Goal: Task Accomplishment & Management: Manage account settings

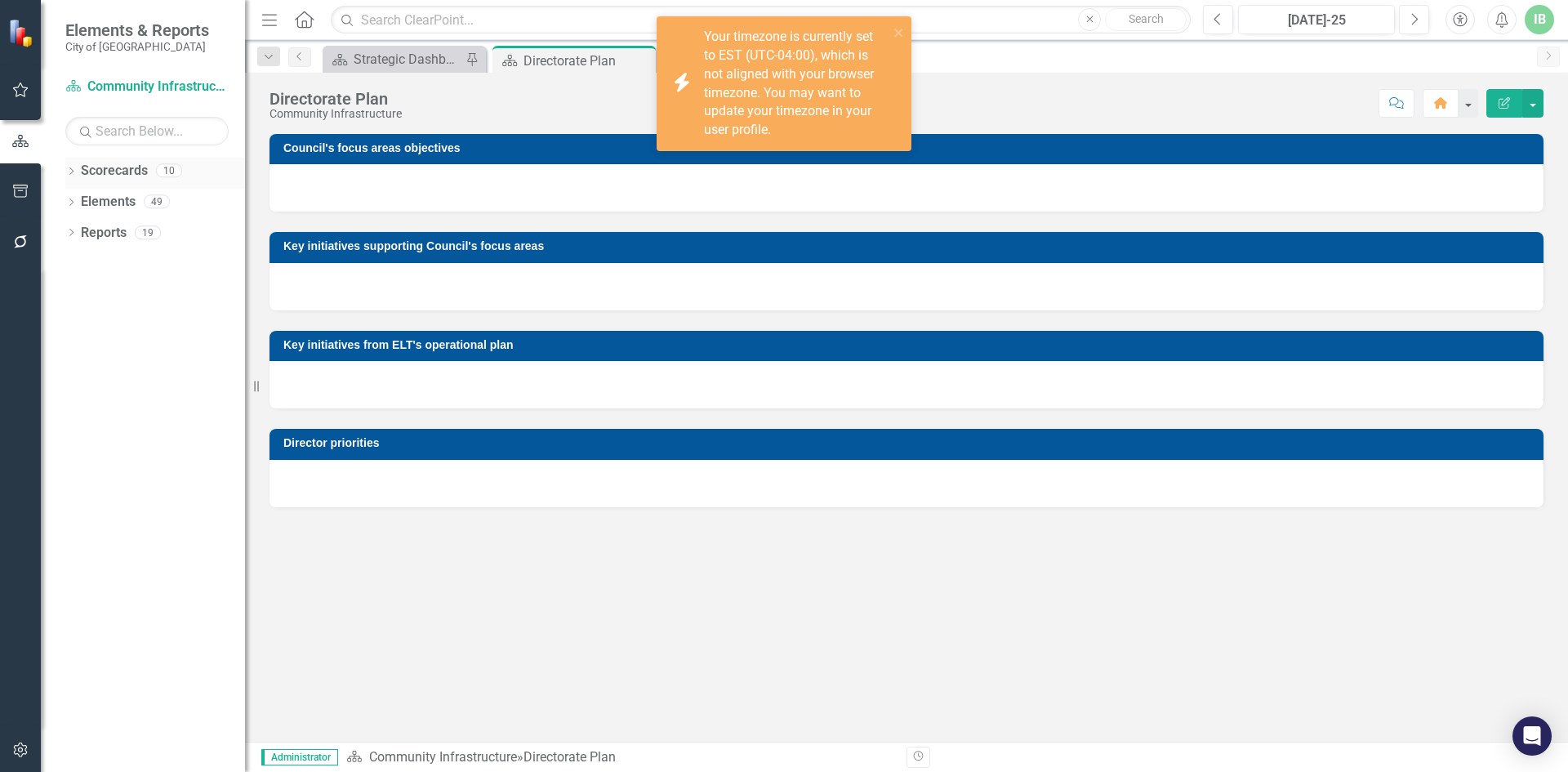
click at [100, 168] on link "Scorecards" at bounding box center [115, 170] width 67 height 19
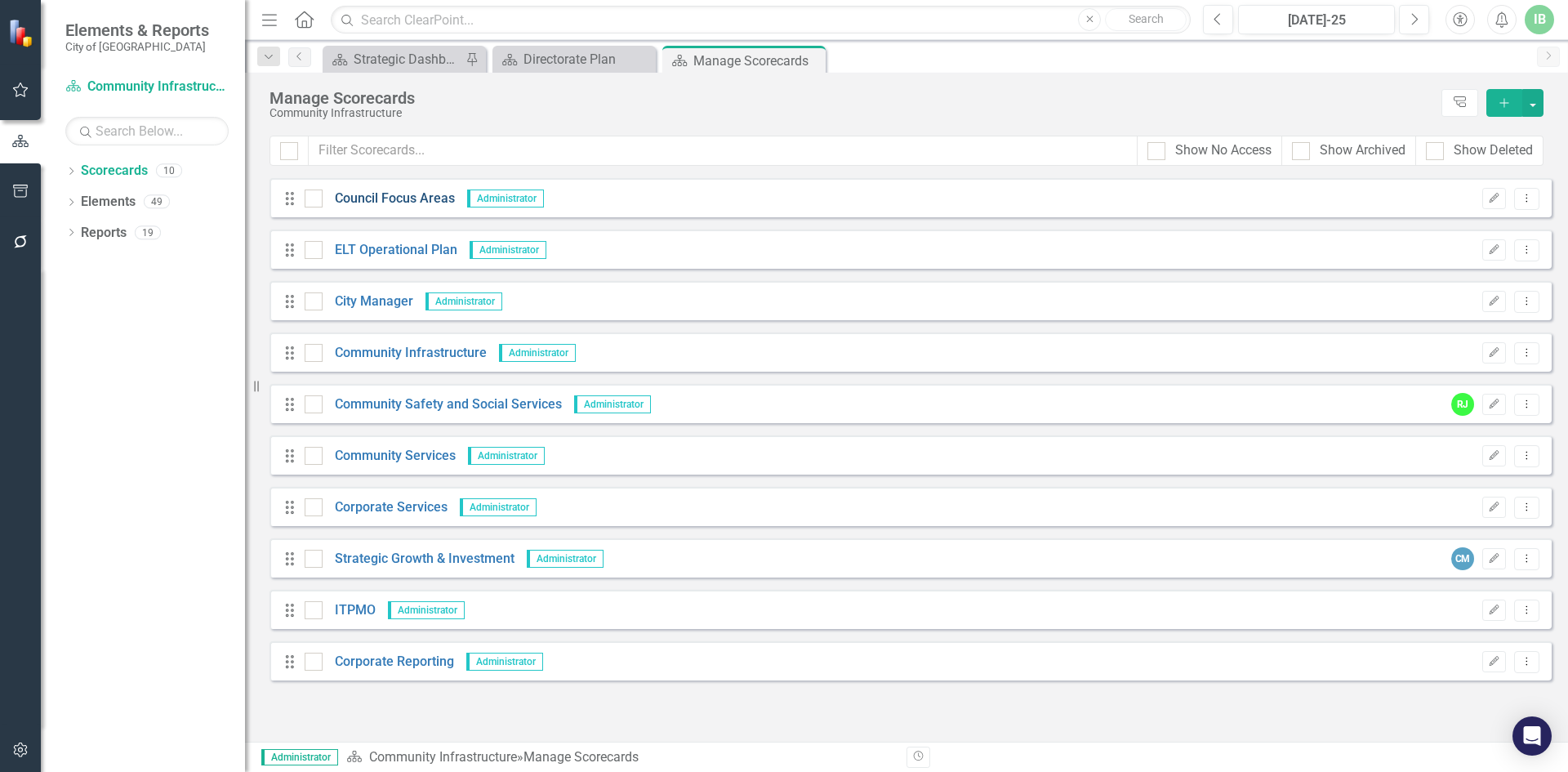
click at [417, 193] on link "Council Focus Areas" at bounding box center [389, 199] width 132 height 19
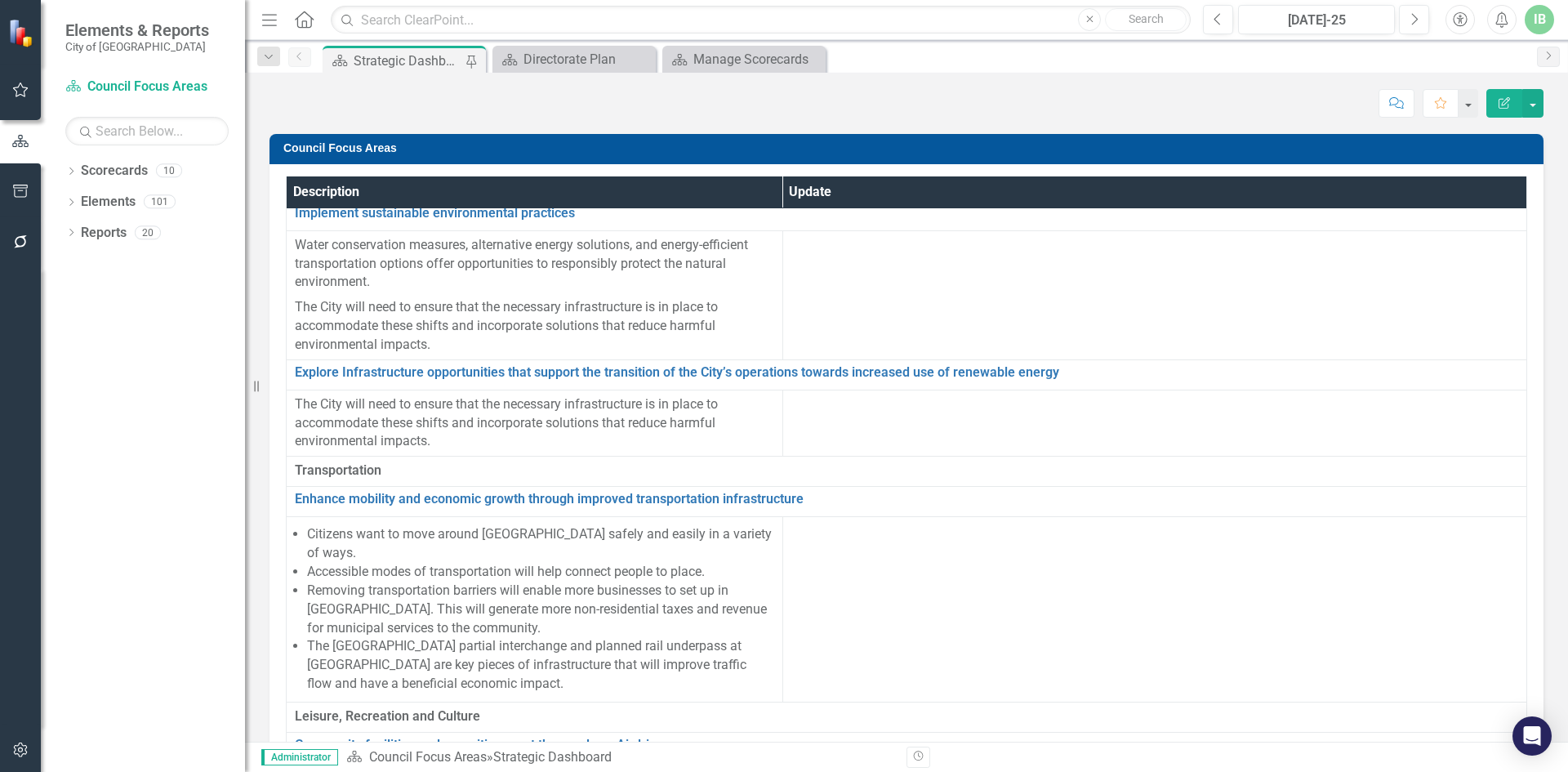
scroll to position [1126, 0]
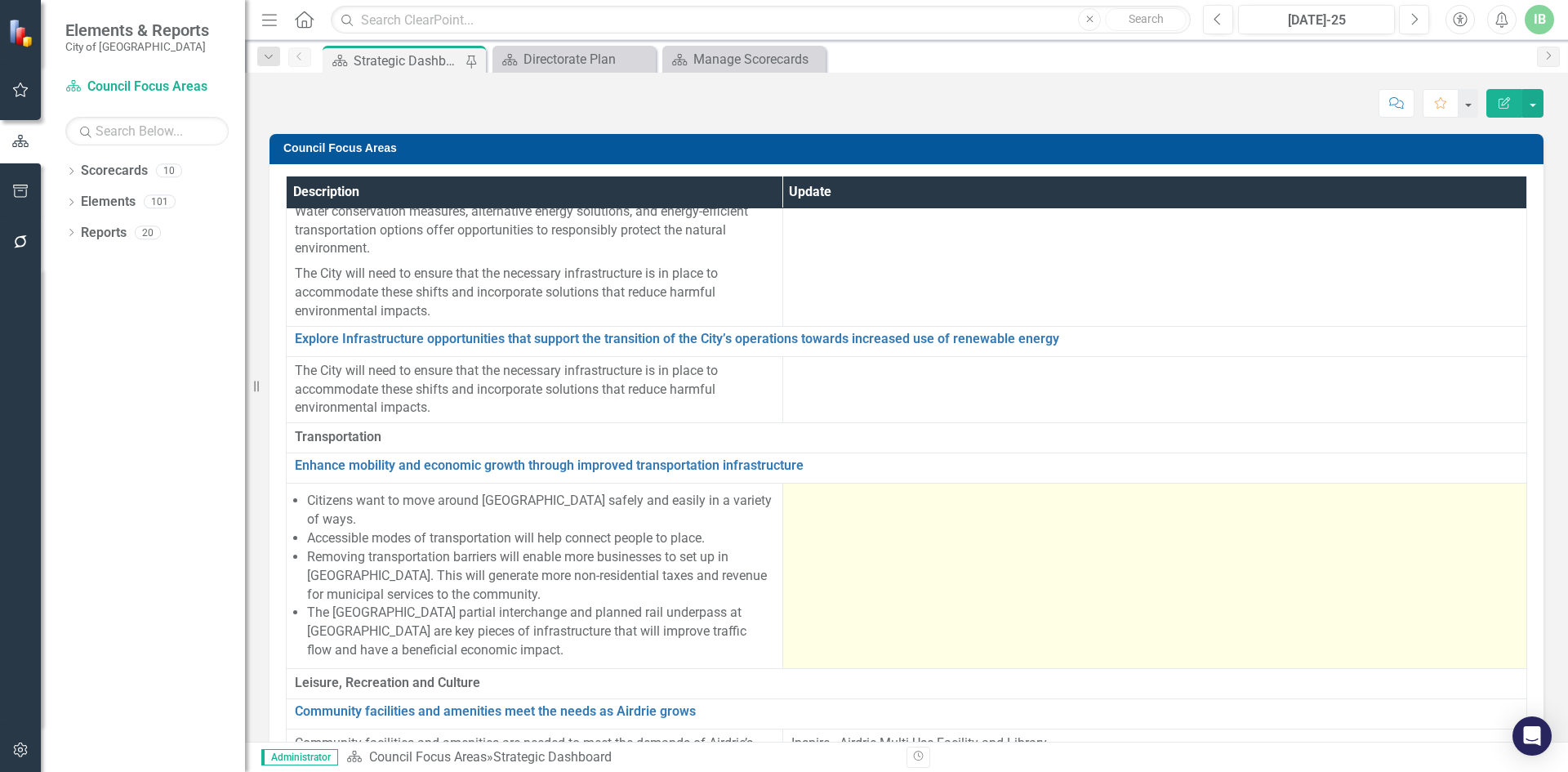
click at [863, 554] on td at bounding box center [1154, 576] width 744 height 185
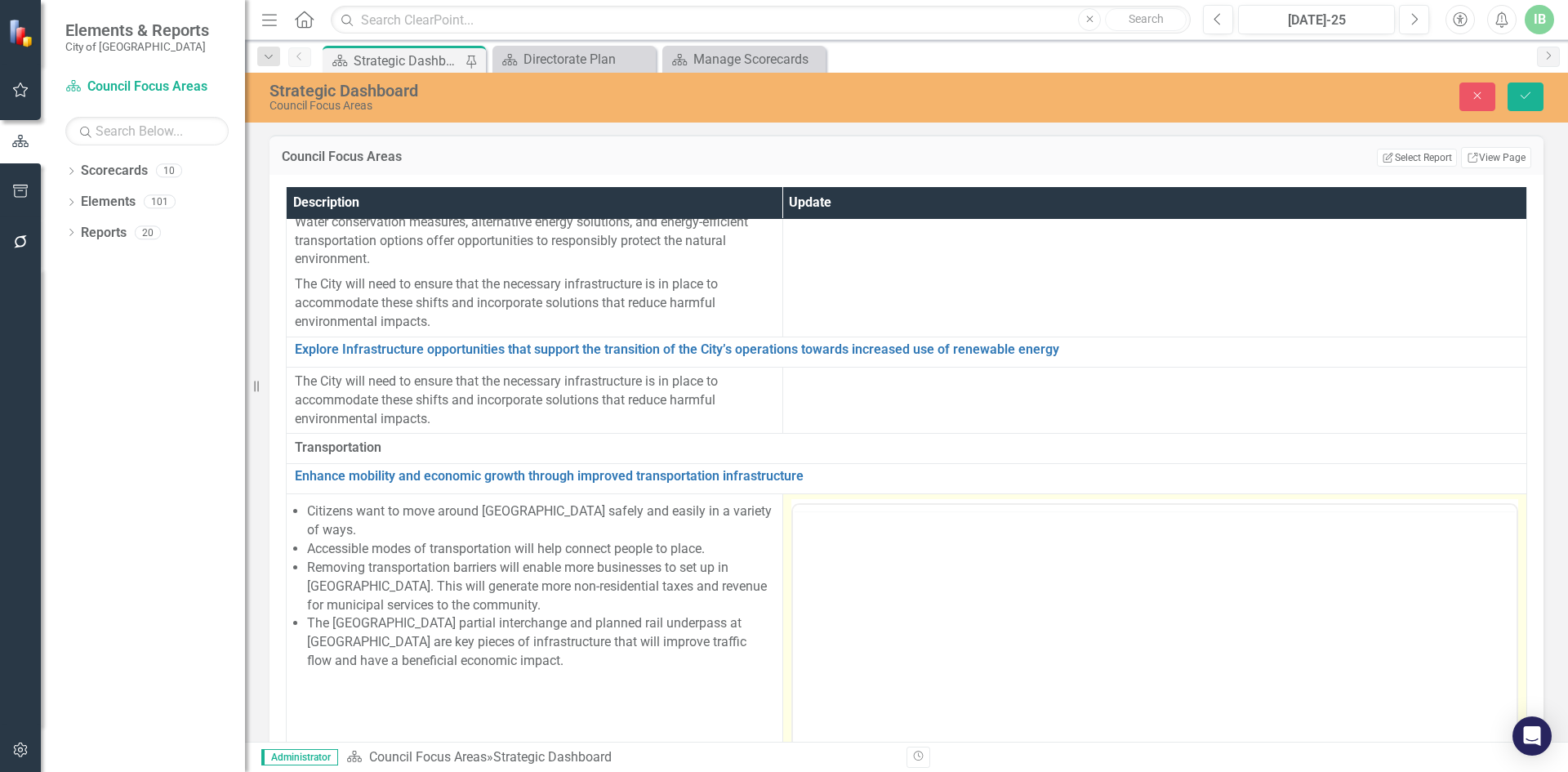
scroll to position [0, 0]
click at [890, 525] on div at bounding box center [1154, 664] width 727 height 331
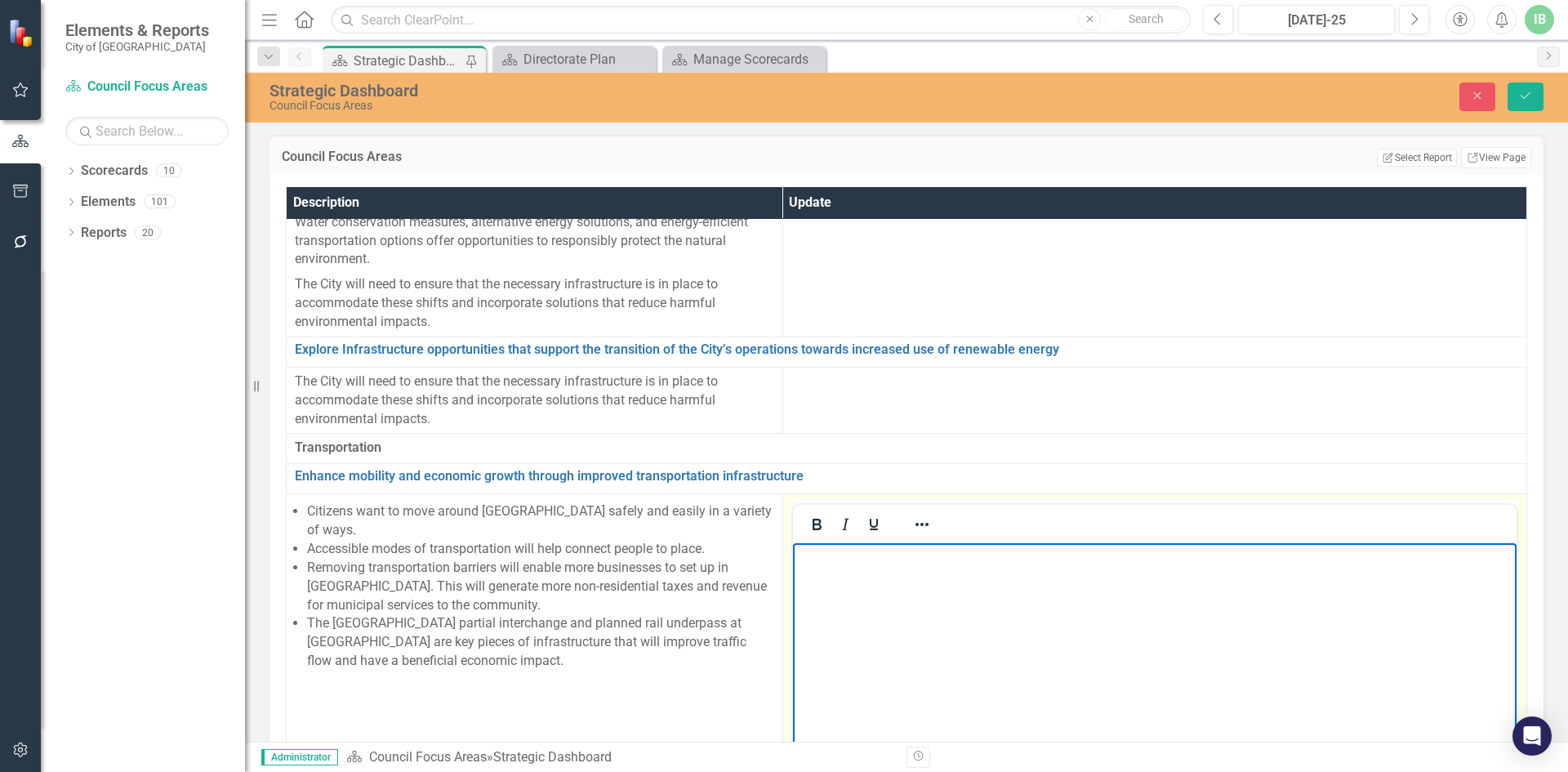
click at [900, 588] on body "Rich Text Area. Press ALT-0 for help." at bounding box center [1154, 666] width 724 height 245
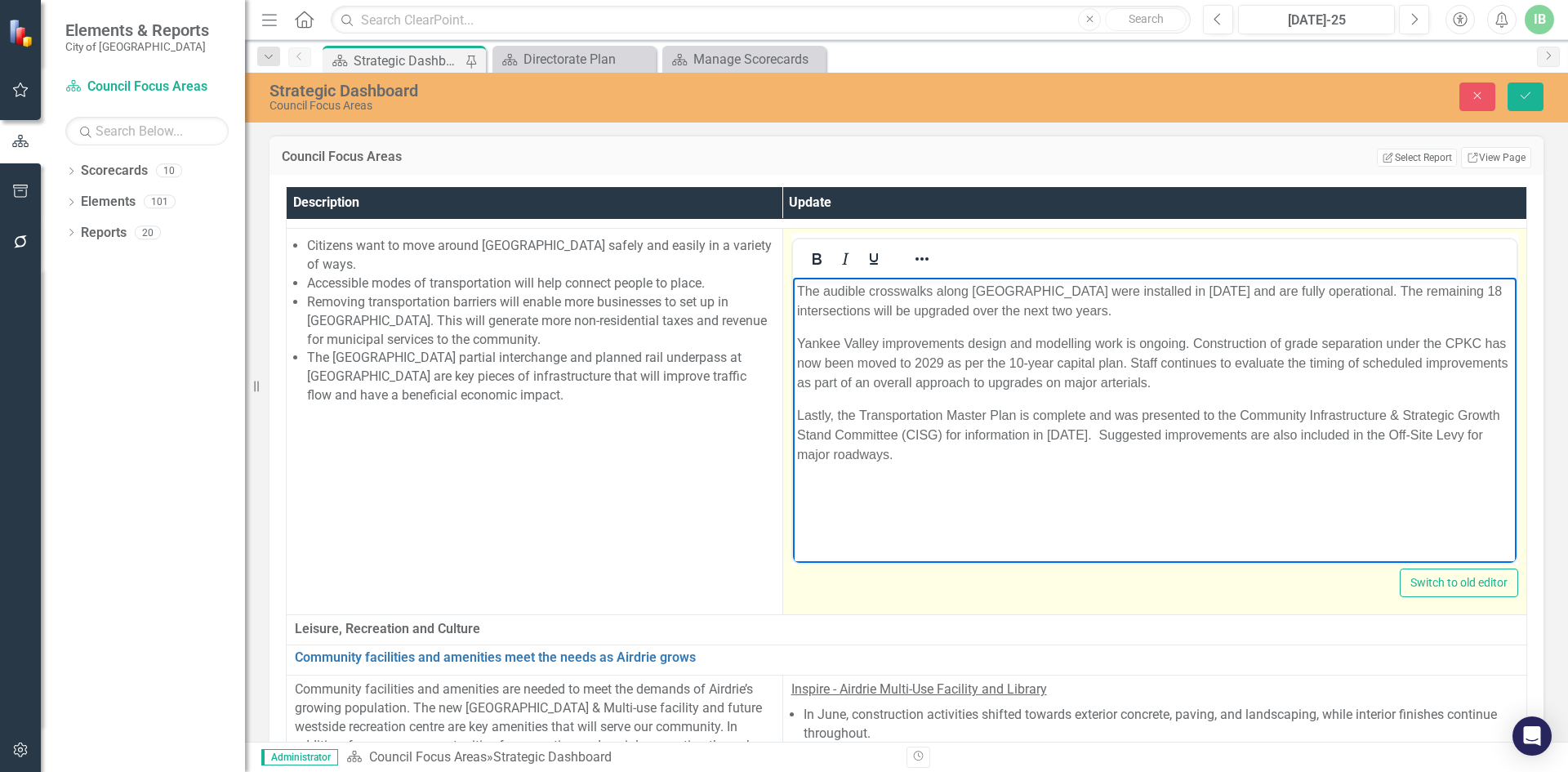
scroll to position [1411, 0]
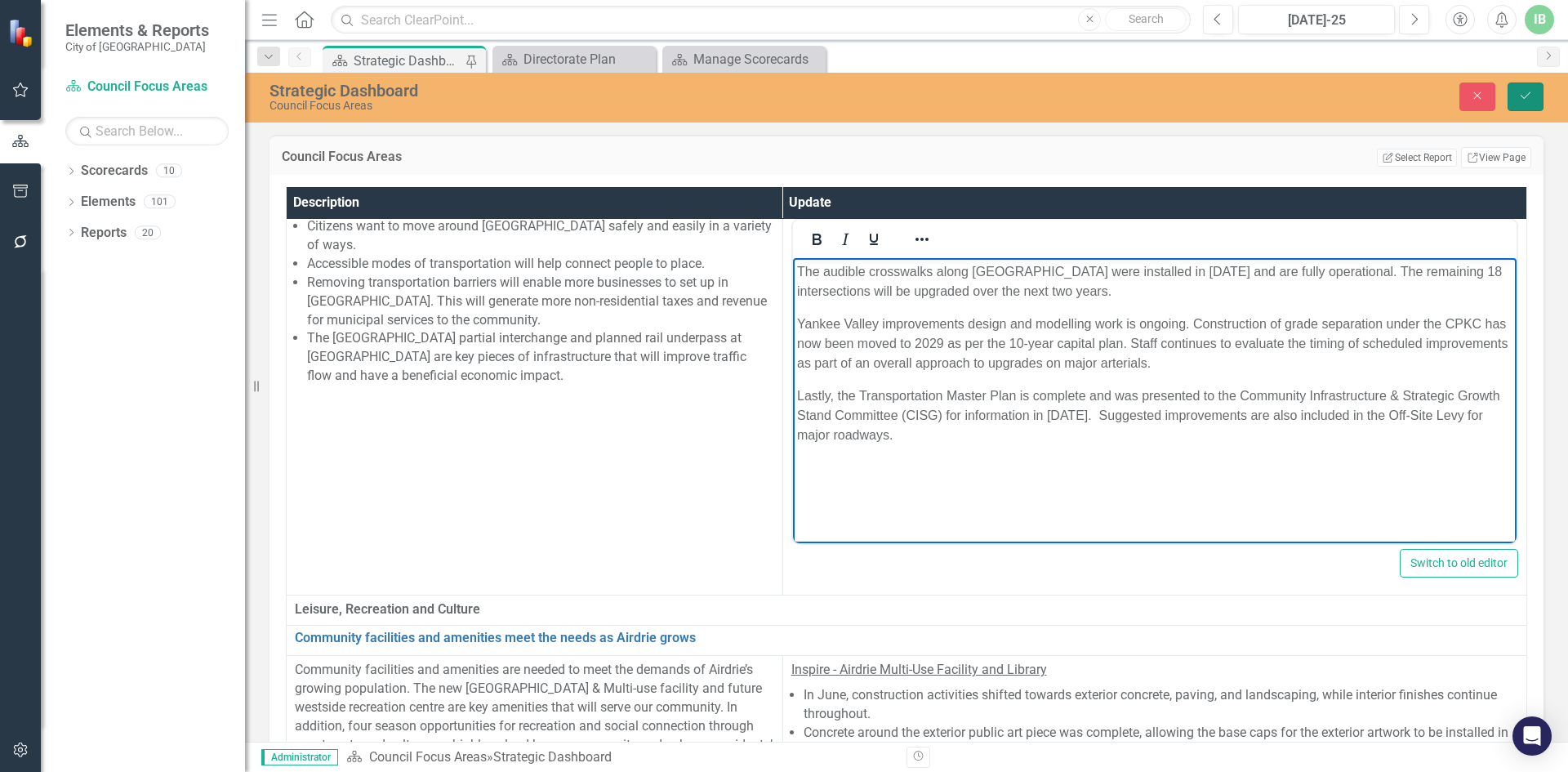
click at [1534, 94] on button "Save" at bounding box center [1526, 97] width 36 height 28
